Goal: Contribute content: Contribute content

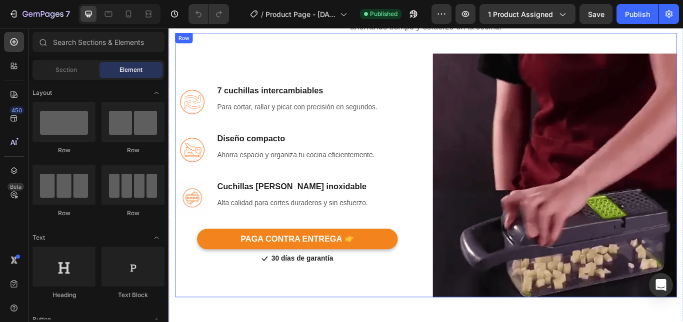
scroll to position [650, 0]
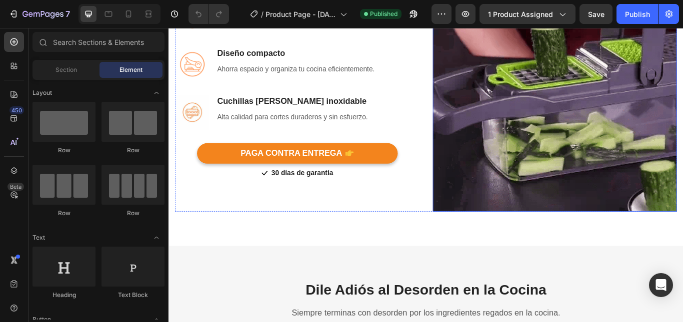
click at [542, 152] on img at bounding box center [618, 100] width 284 height 284
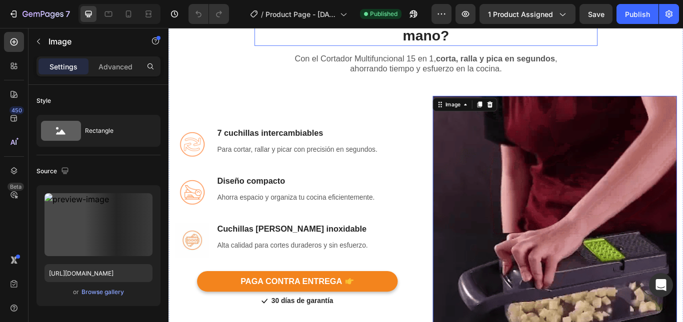
scroll to position [450, 0]
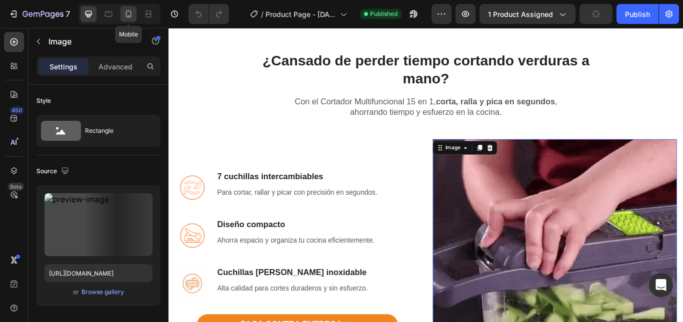
click at [124, 14] on icon at bounding box center [128, 14] width 10 height 10
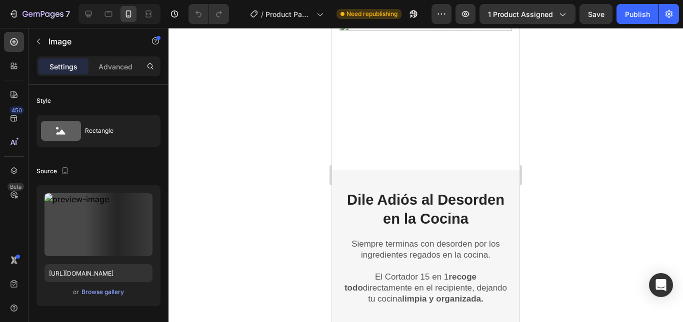
scroll to position [816, 0]
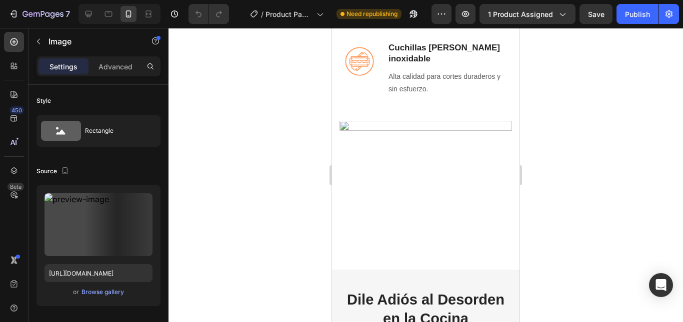
click at [353, 124] on img at bounding box center [425, 185] width 172 height 129
click at [347, 126] on img at bounding box center [425, 185] width 172 height 129
click at [345, 126] on img at bounding box center [425, 185] width 172 height 129
click at [395, 125] on img at bounding box center [425, 185] width 172 height 129
click at [413, 129] on img at bounding box center [425, 185] width 172 height 129
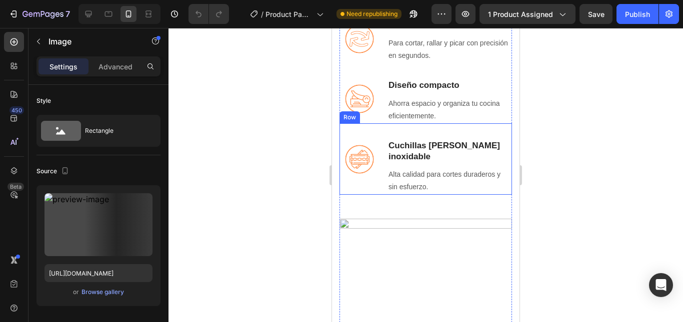
scroll to position [716, 0]
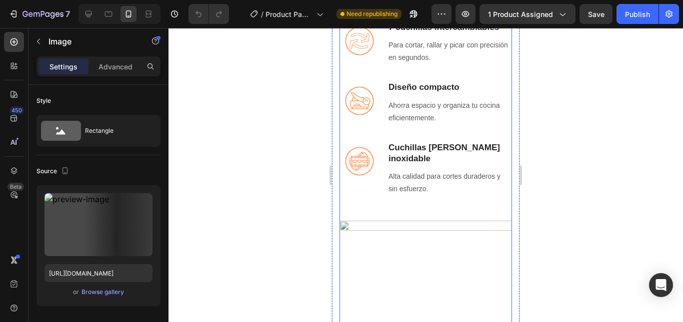
click at [375, 211] on div "Image" at bounding box center [425, 273] width 172 height 153
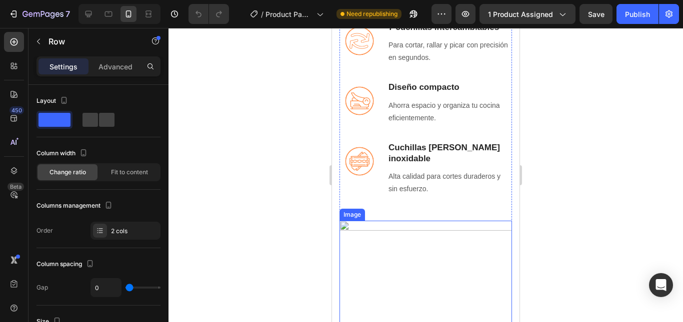
click at [355, 225] on img at bounding box center [425, 285] width 172 height 129
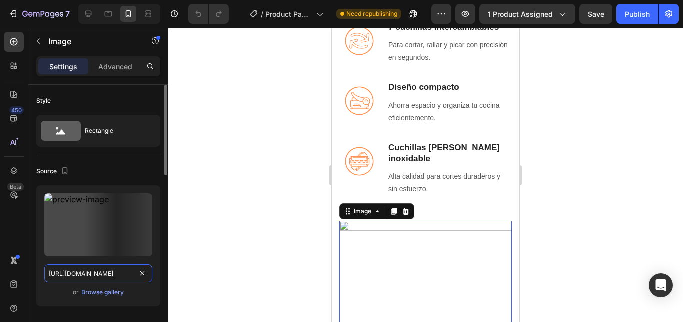
click at [87, 273] on input "[URL][DOMAIN_NAME]" at bounding box center [98, 273] width 108 height 18
click at [94, 295] on div "Browse gallery" at bounding box center [102, 292] width 42 height 9
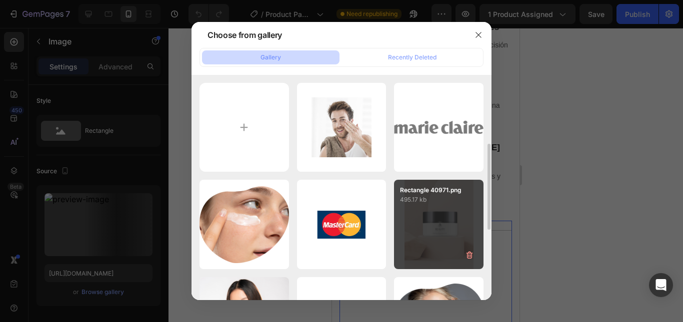
scroll to position [100, 0]
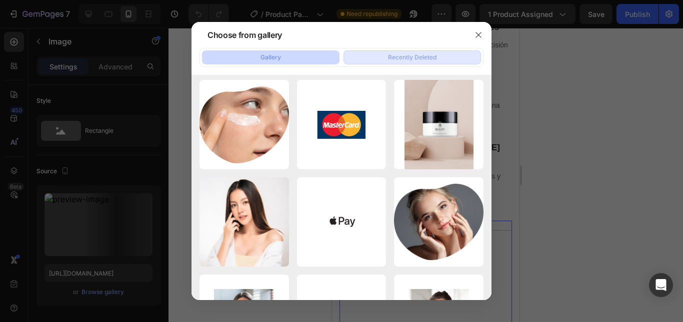
click at [401, 56] on div "Recently Deleted" at bounding box center [412, 57] width 48 height 9
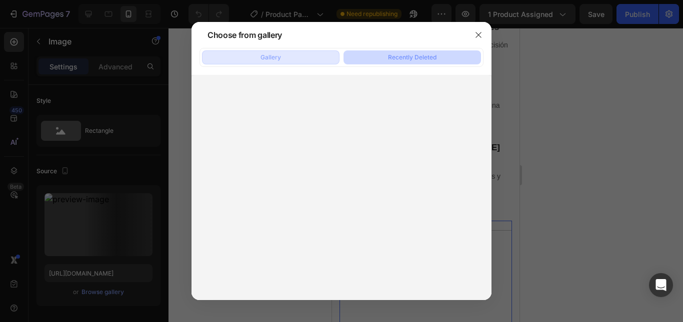
click at [250, 53] on button "Gallery" at bounding box center [270, 57] width 137 height 14
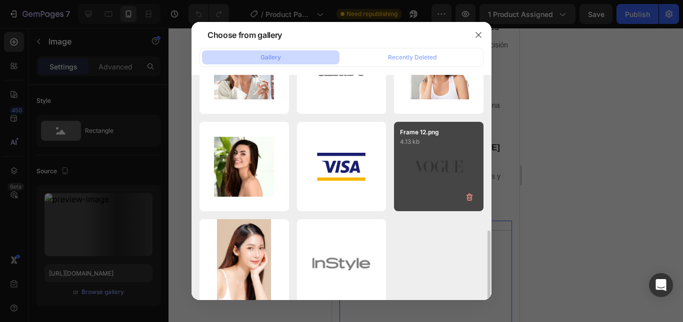
scroll to position [366, 0]
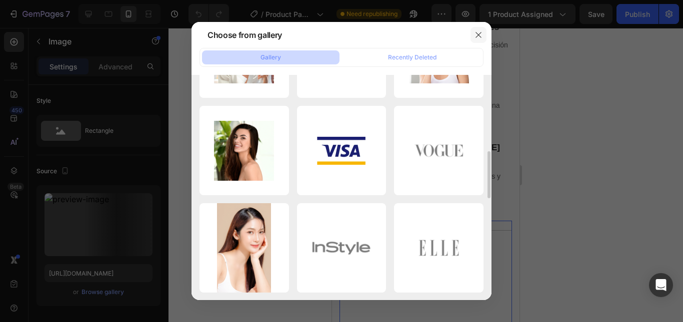
click at [479, 35] on icon "button" at bounding box center [478, 35] width 8 height 8
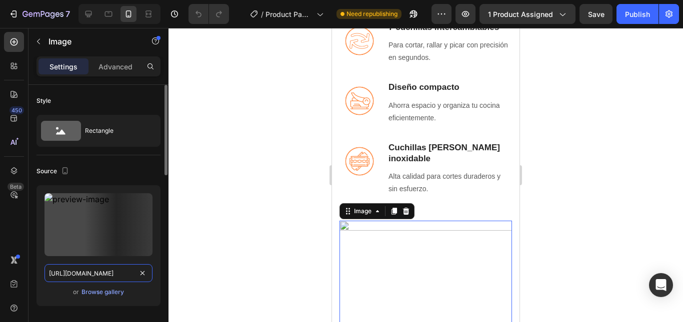
click at [117, 273] on input "[URL][DOMAIN_NAME]" at bounding box center [98, 273] width 108 height 18
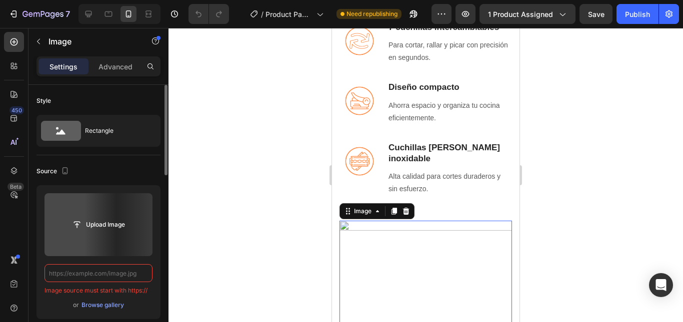
paste input "[URL][DOMAIN_NAME]"
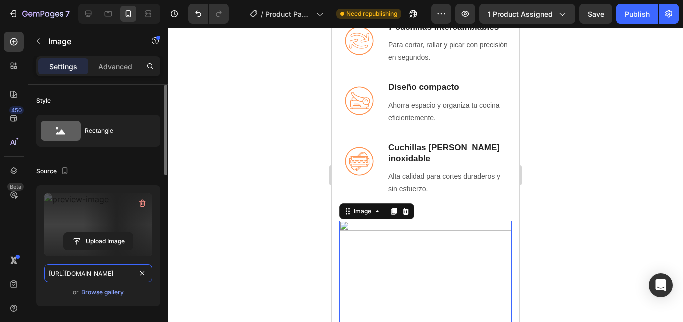
scroll to position [0, 320]
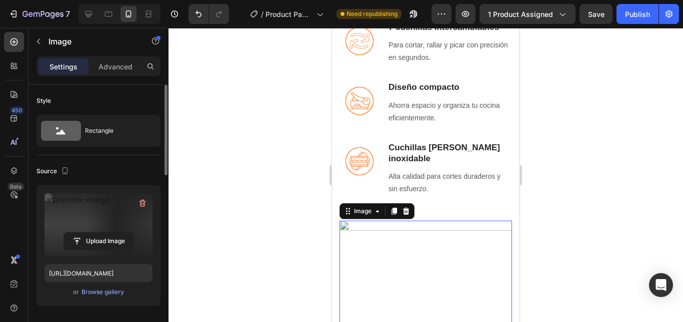
click at [91, 205] on label at bounding box center [98, 224] width 108 height 63
click at [91, 233] on input "file" at bounding box center [98, 241] width 69 height 17
click at [67, 217] on label at bounding box center [98, 224] width 108 height 63
click at [67, 233] on input "file" at bounding box center [98, 241] width 69 height 17
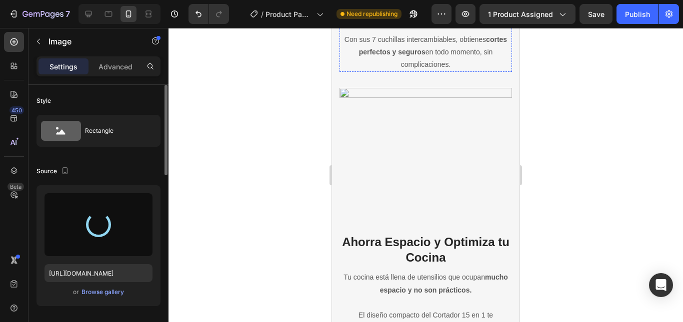
scroll to position [1416, 0]
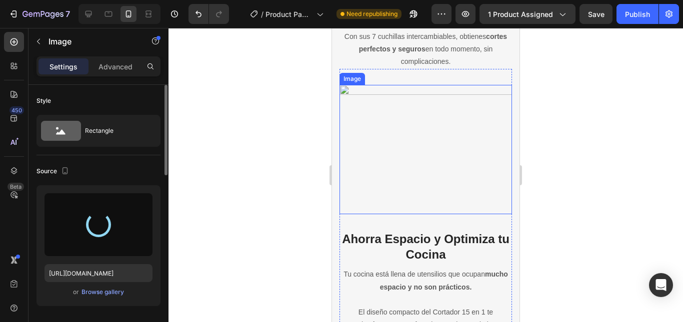
type input "[URL][DOMAIN_NAME]"
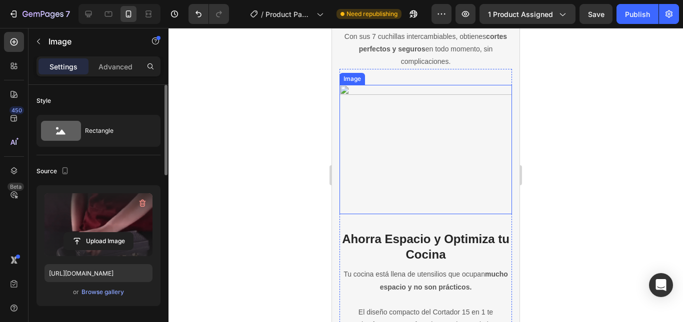
click at [369, 100] on img at bounding box center [425, 149] width 172 height 129
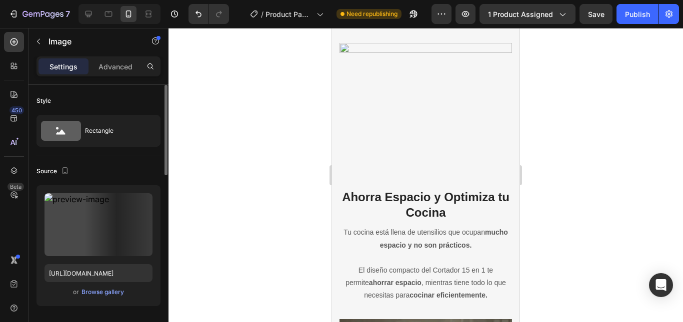
scroll to position [1416, 0]
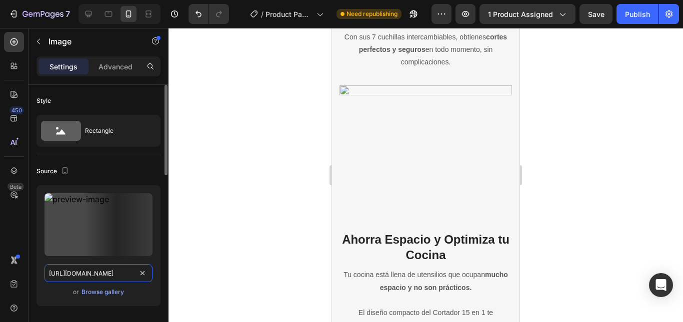
click at [88, 269] on input "[URL][DOMAIN_NAME]" at bounding box center [98, 273] width 108 height 18
drag, startPoint x: 88, startPoint y: 269, endPoint x: 80, endPoint y: 271, distance: 7.6
click at [80, 271] on input "[URL][DOMAIN_NAME]" at bounding box center [98, 273] width 108 height 18
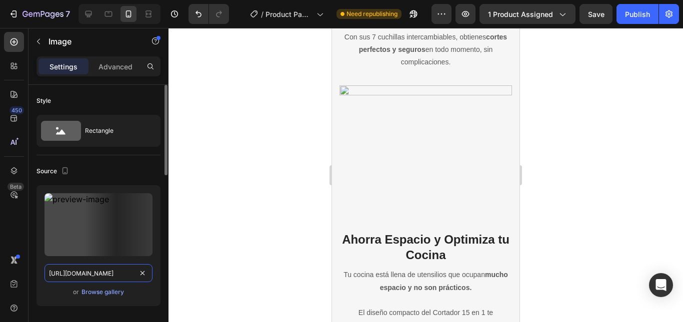
click at [80, 271] on input "[URL][DOMAIN_NAME]" at bounding box center [98, 273] width 108 height 18
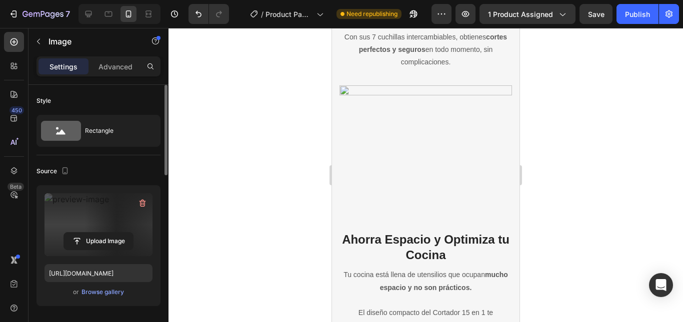
click at [61, 214] on label at bounding box center [98, 224] width 108 height 63
click at [64, 233] on input "file" at bounding box center [98, 241] width 69 height 17
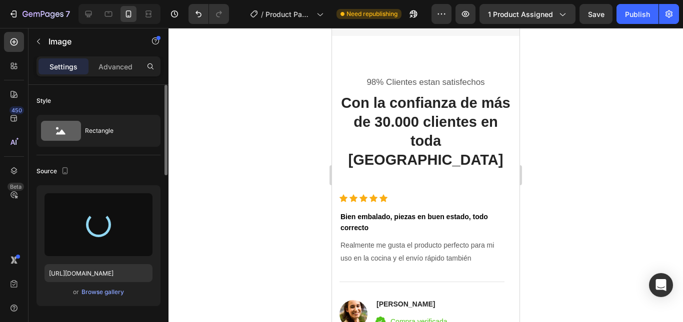
scroll to position [2116, 0]
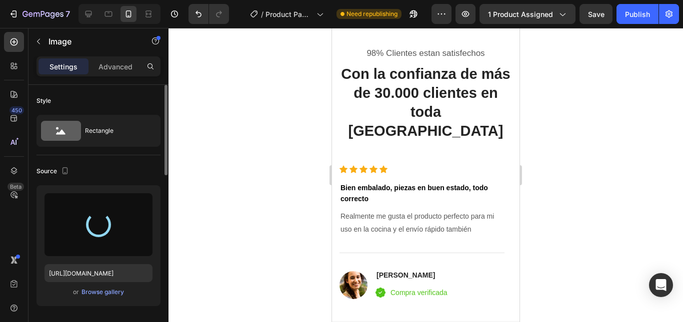
type input "[URL][DOMAIN_NAME]"
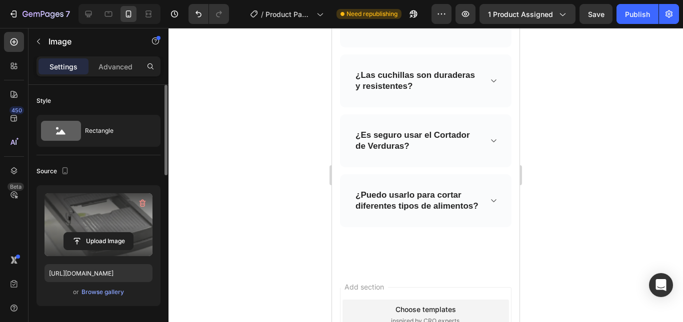
scroll to position [3854, 0]
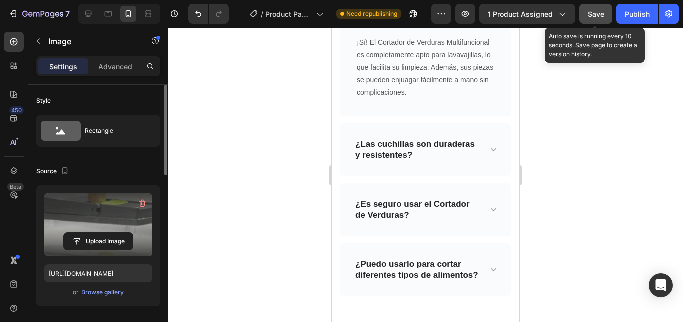
click at [607, 11] on button "Save" at bounding box center [595, 14] width 33 height 20
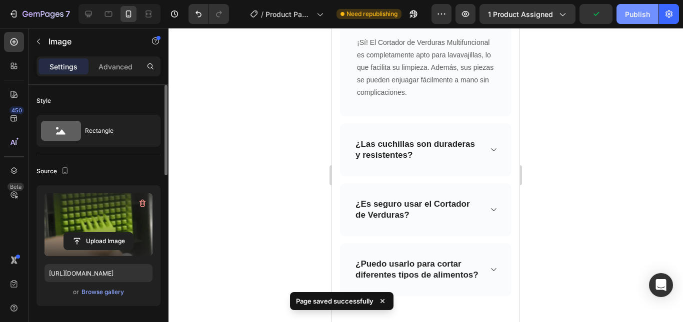
click at [632, 16] on div "Publish" at bounding box center [637, 14] width 25 height 10
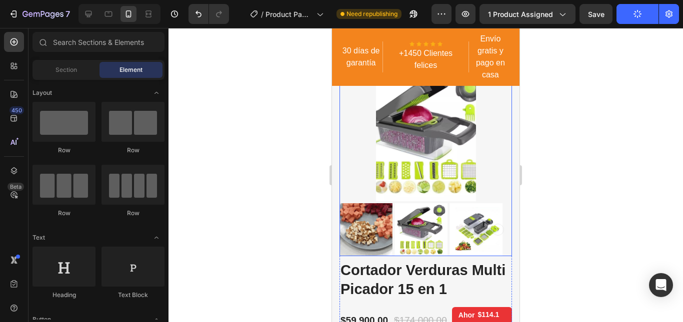
scroll to position [200, 0]
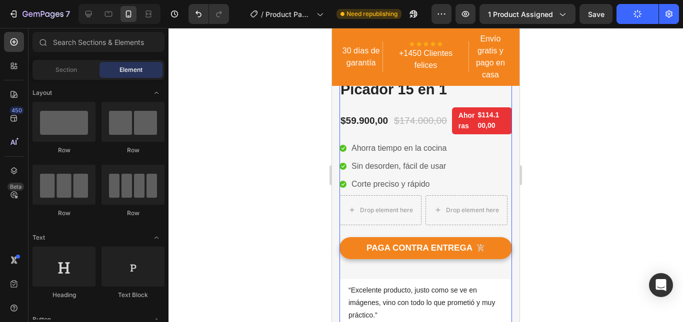
click at [405, 233] on div "PAGA CONTRA ENTREGA (P) Cart Button" at bounding box center [425, 246] width 172 height 42
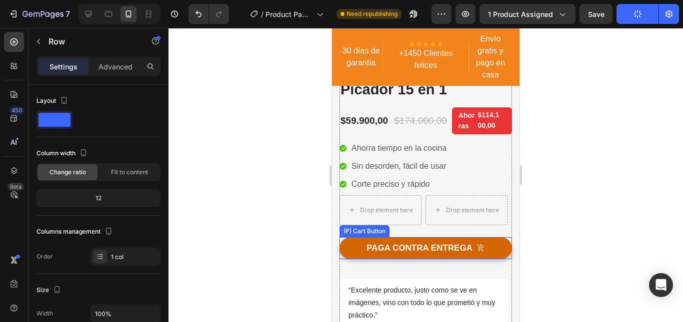
click at [349, 256] on button "PAGA CONTRA ENTREGA" at bounding box center [425, 248] width 172 height 22
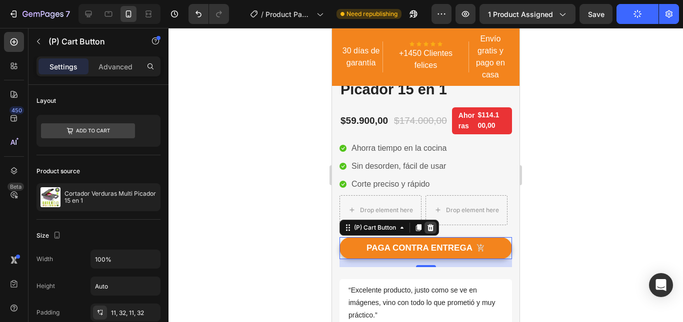
click at [430, 229] on icon at bounding box center [430, 228] width 8 height 8
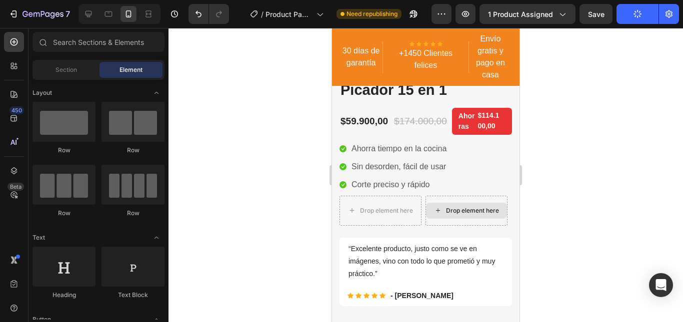
scroll to position [249, 0]
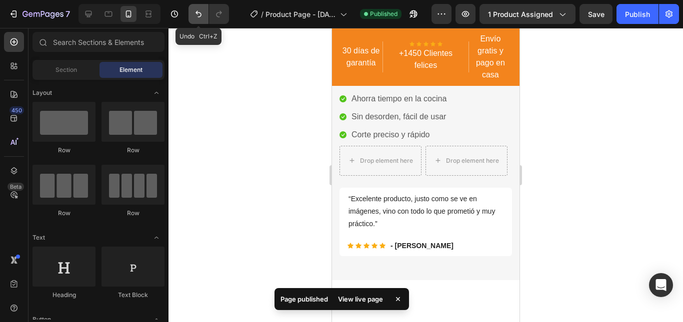
click at [202, 12] on icon "Undo/Redo" at bounding box center [198, 14] width 10 height 10
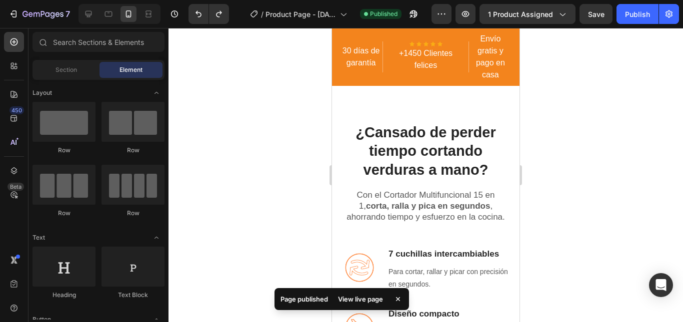
scroll to position [499, 0]
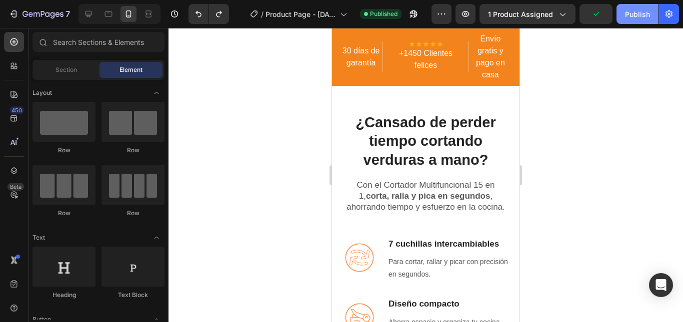
click at [620, 23] on button "Publish" at bounding box center [637, 14] width 42 height 20
